Goal: Complete application form

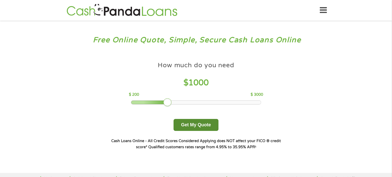
click at [196, 129] on button "Get My Quote" at bounding box center [195, 125] width 45 height 12
click at [197, 126] on button "Get My Quote" at bounding box center [195, 125] width 45 height 12
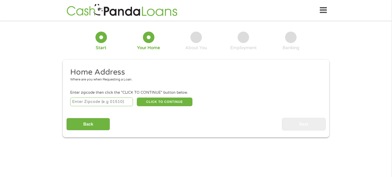
click at [101, 104] on input "number" at bounding box center [101, 102] width 63 height 9
type input "56401"
click at [150, 103] on button "CLICK TO CONTINUE" at bounding box center [165, 102] width 56 height 9
type input "56401"
type input "Brainerd"
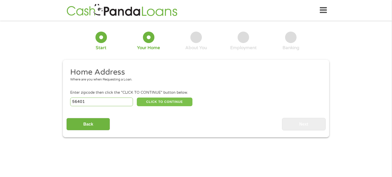
select select "Minnesota"
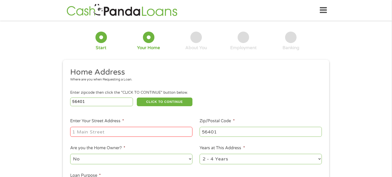
click at [88, 132] on input "Enter Your Street Address *" at bounding box center [131, 132] width 122 height 10
type input "217 S 7th street apt 6"
click at [320, 160] on select "1 Year or less 1 - 2 Years 2 - 4 Years Over 4 Years" at bounding box center [261, 159] width 122 height 10
select select "12months"
click at [200, 155] on select "1 Year or less 1 - 2 Years 2 - 4 Years Over 4 Years" at bounding box center [261, 159] width 122 height 10
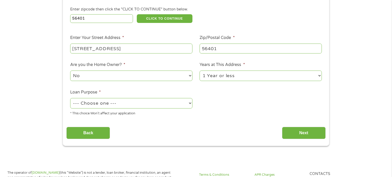
scroll to position [84, 0]
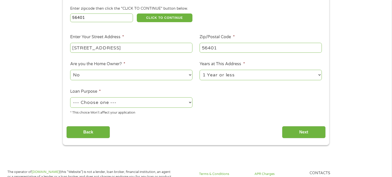
click at [191, 103] on select "--- Choose one --- Pay Bills Debt Consolidation Home Improvement Major Purchase…" at bounding box center [131, 102] width 122 height 10
select select "other"
click at [70, 98] on select "--- Choose one --- Pay Bills Debt Consolidation Home Improvement Major Purchase…" at bounding box center [131, 102] width 122 height 10
click at [299, 134] on input "Next" at bounding box center [304, 132] width 44 height 13
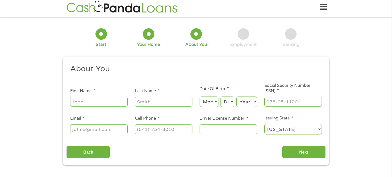
scroll to position [0, 0]
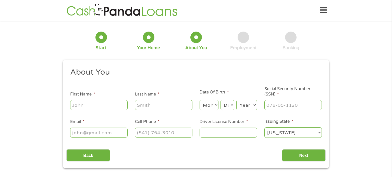
click at [114, 107] on input "First Name *" at bounding box center [98, 105] width 57 height 10
